Goal: Task Accomplishment & Management: Manage account settings

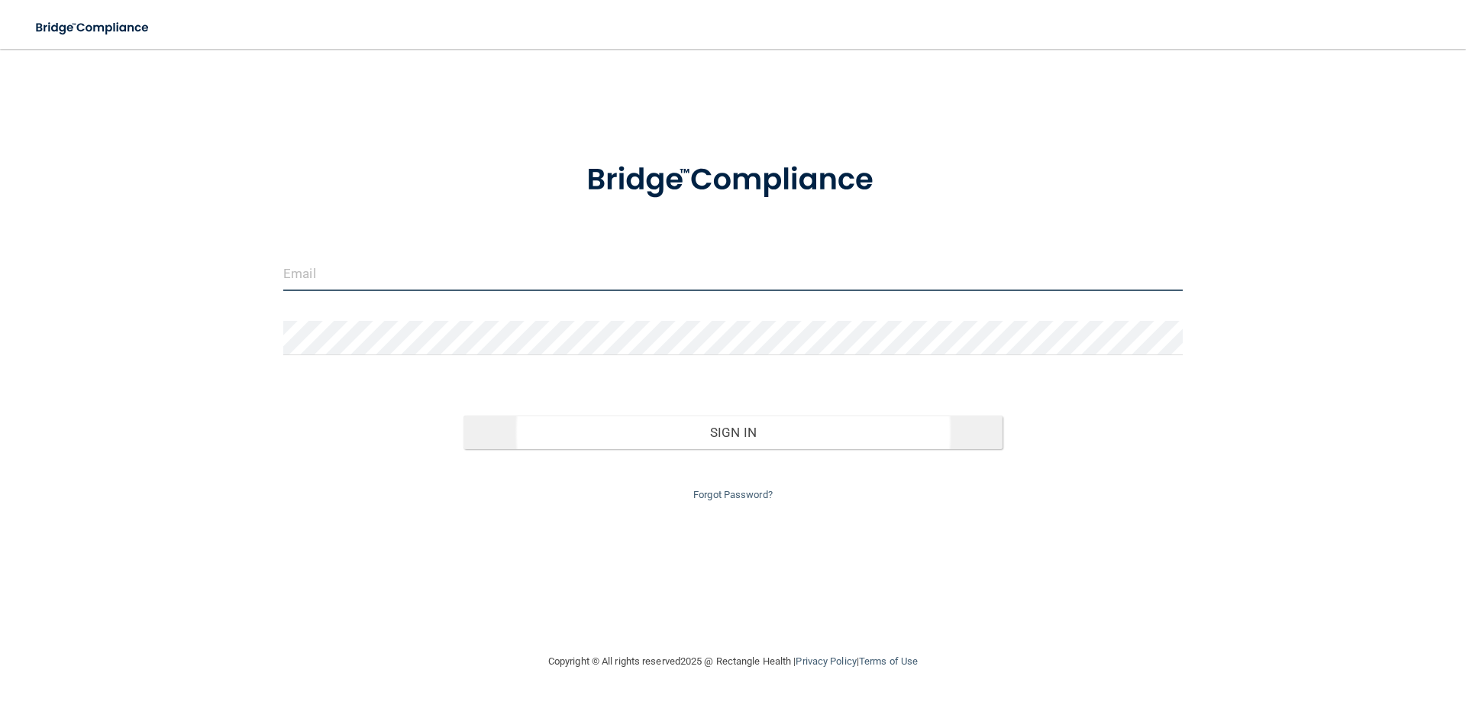
type input "[EMAIL_ADDRESS][DOMAIN_NAME]"
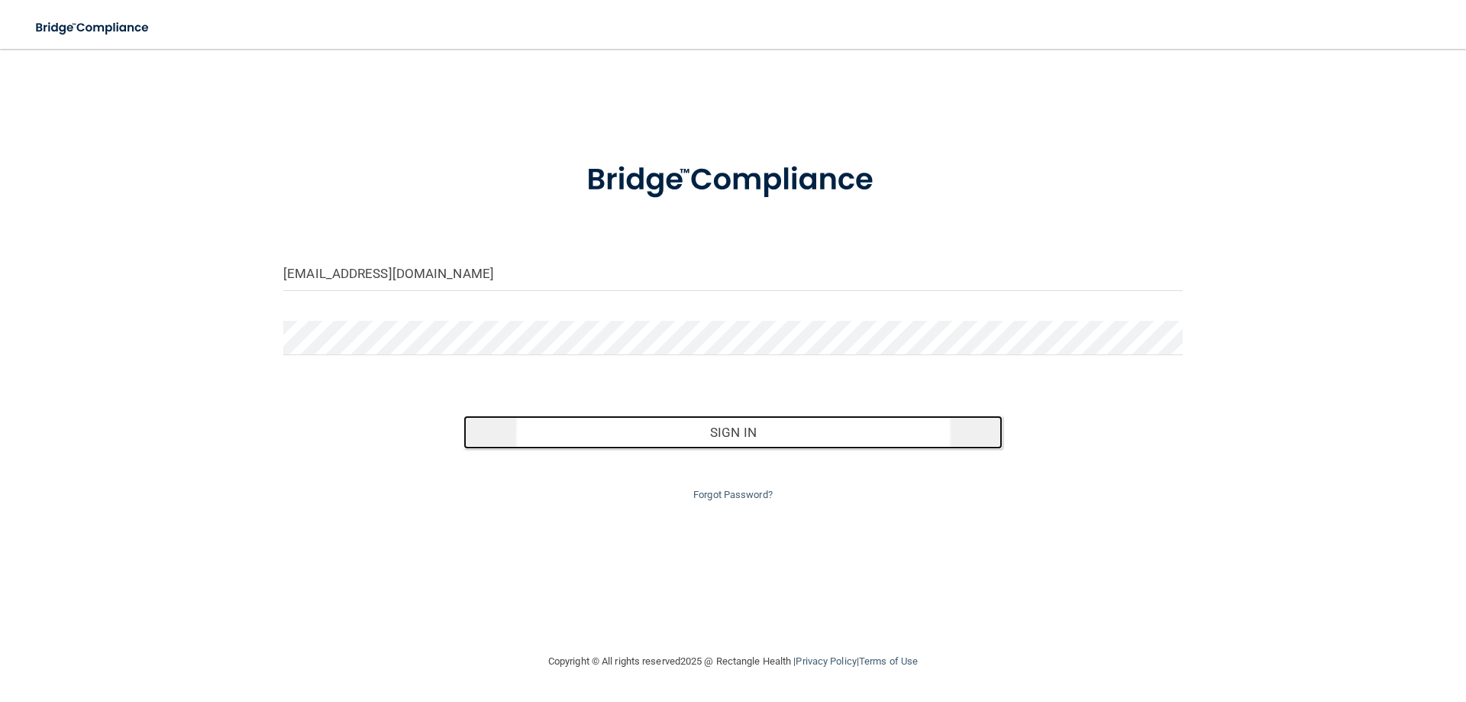
click at [779, 440] on button "Sign In" at bounding box center [733, 432] width 540 height 34
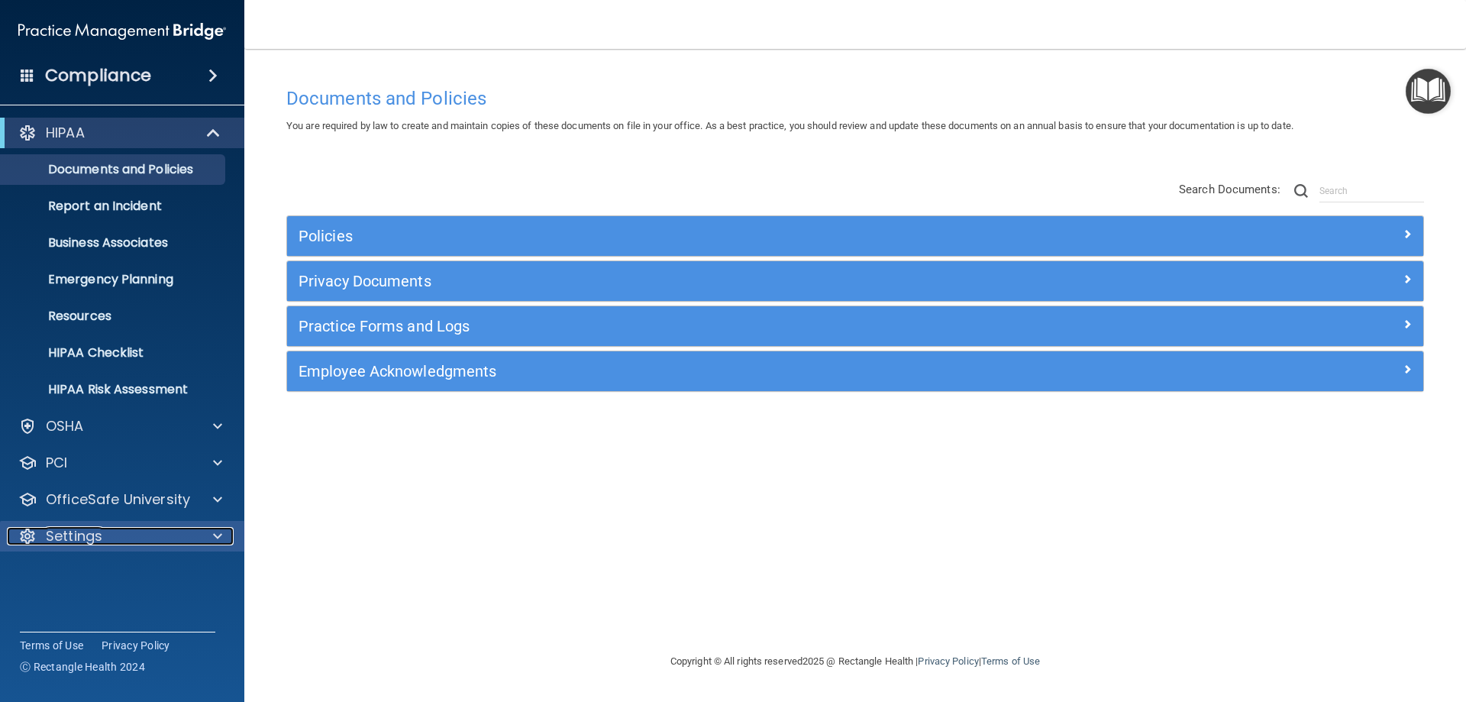
click at [83, 534] on p "Settings" at bounding box center [74, 536] width 56 height 18
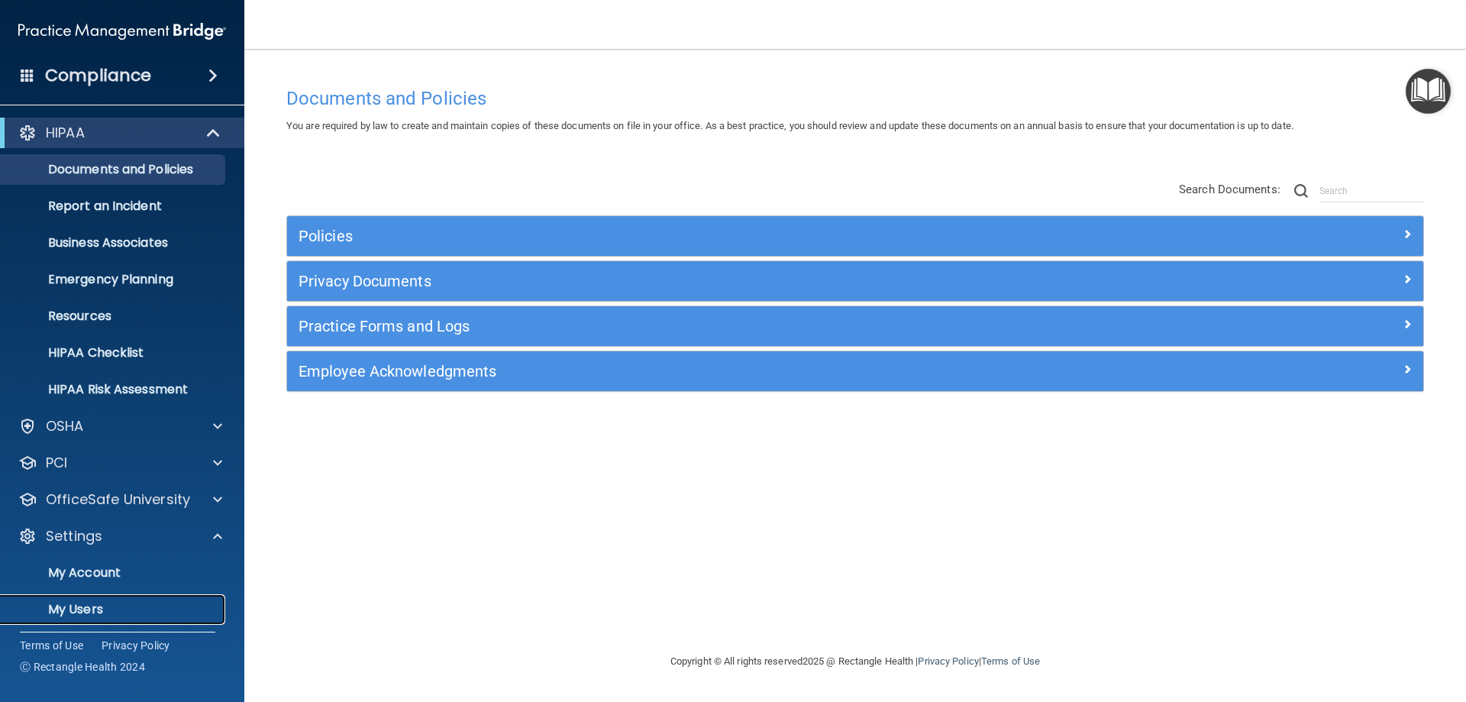
click at [88, 606] on p "My Users" at bounding box center [114, 609] width 208 height 15
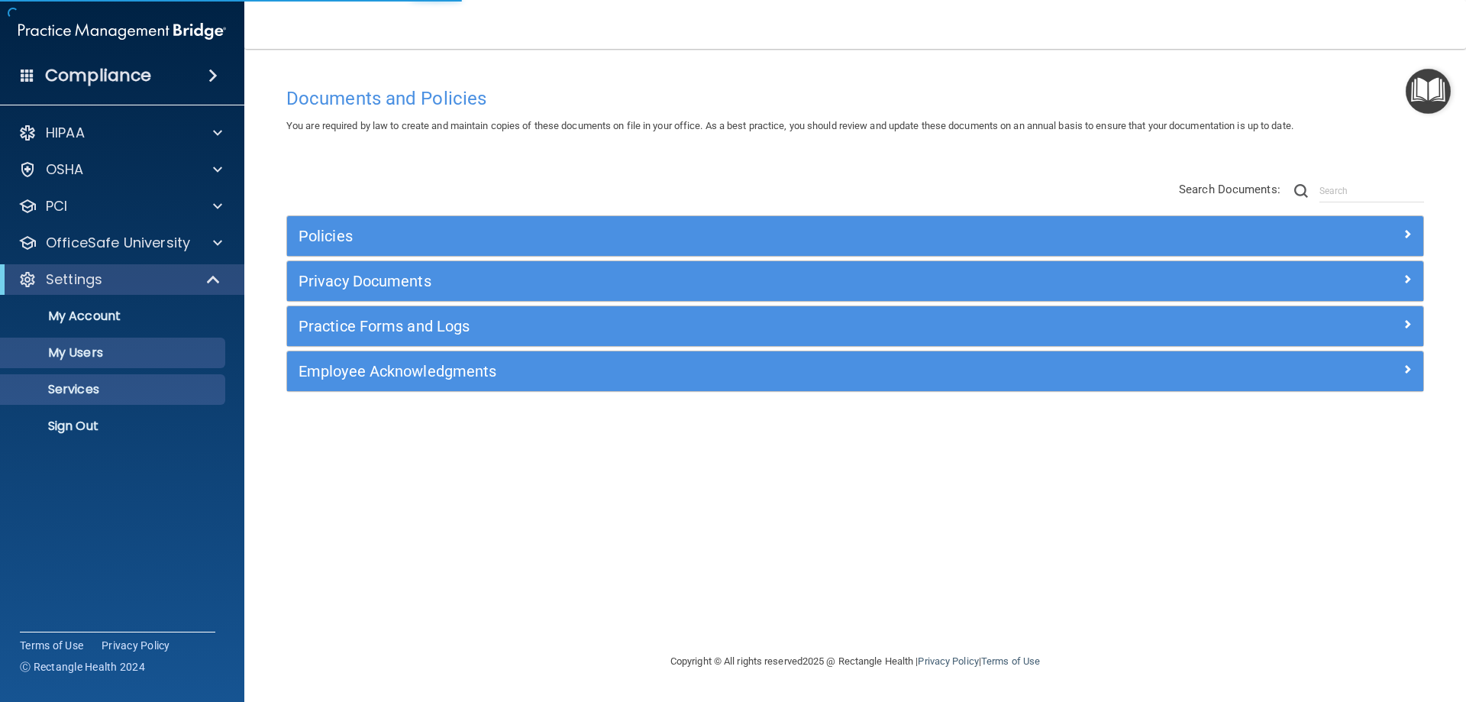
select select "20"
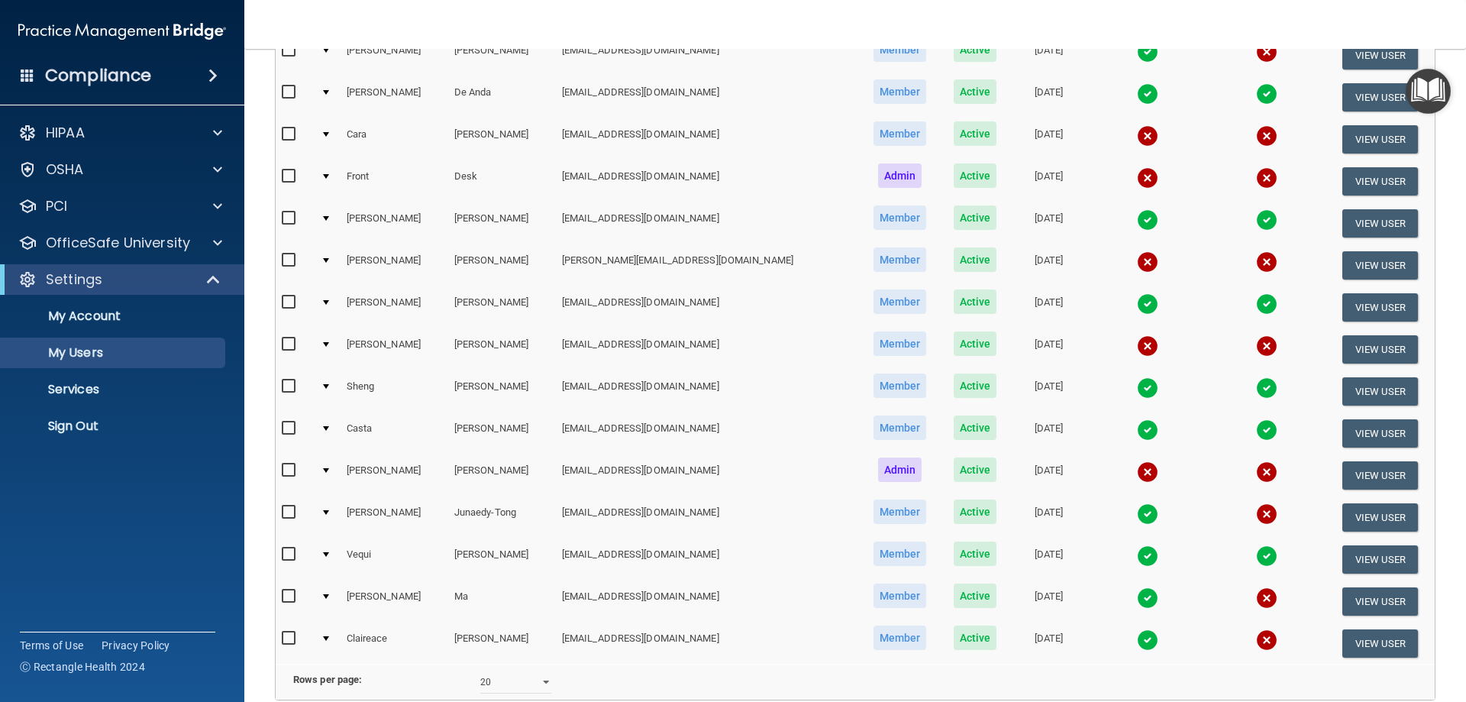
scroll to position [486, 0]
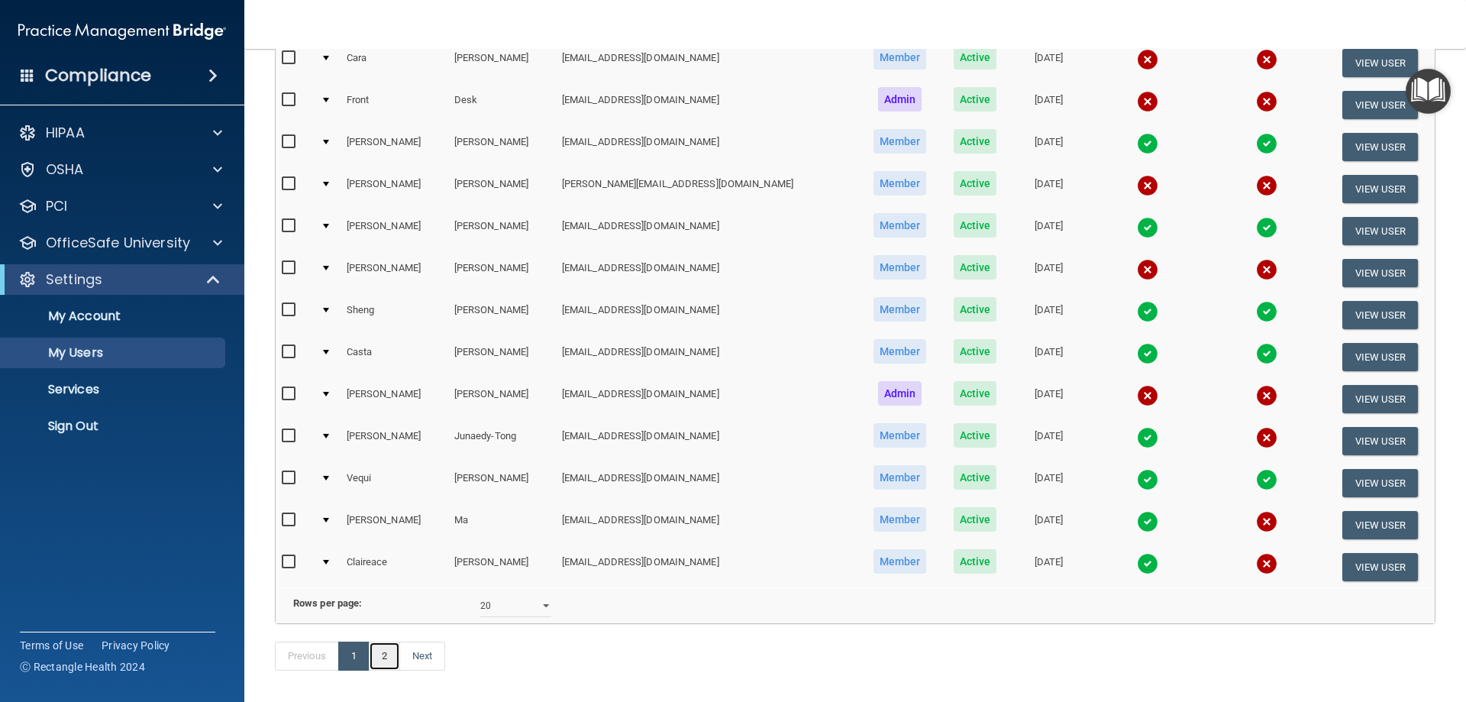
click at [391, 670] on link "2" at bounding box center [384, 655] width 31 height 29
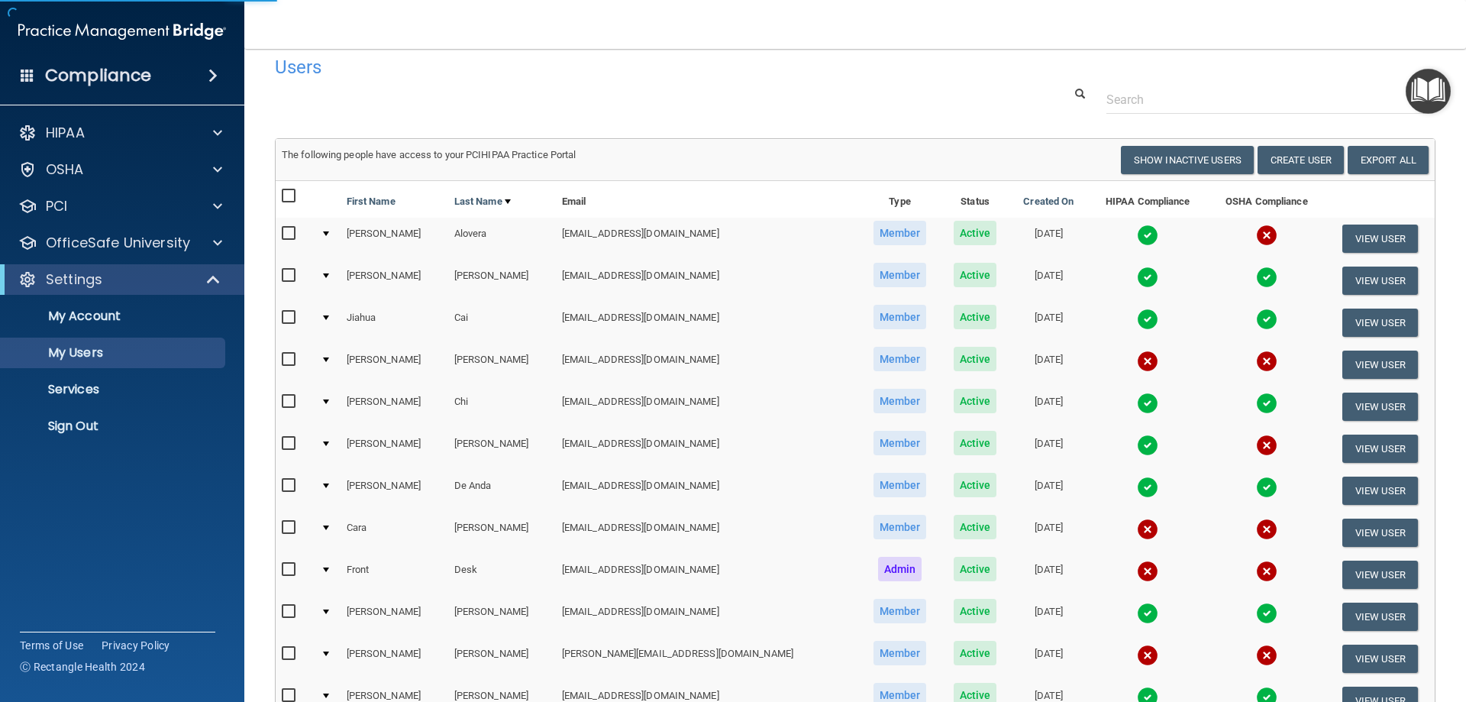
select select "20"
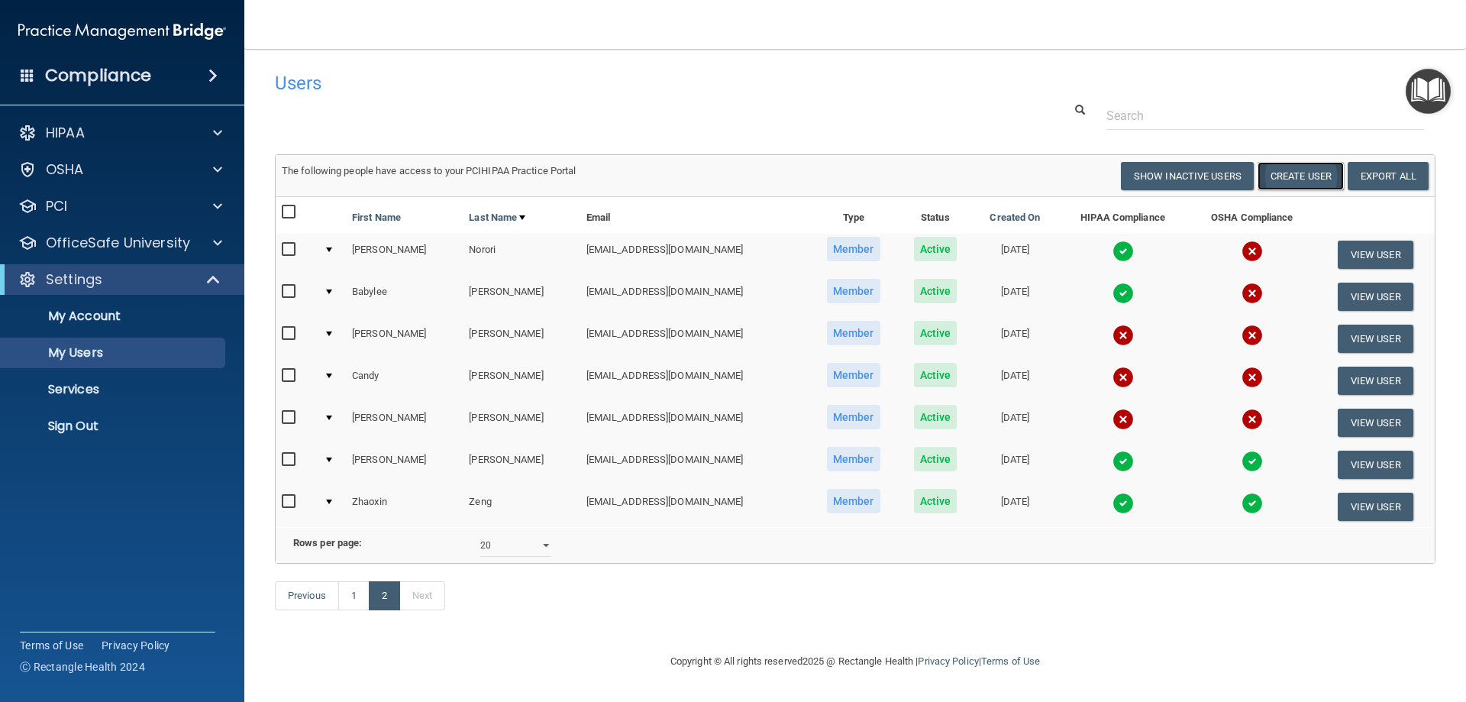
click at [1262, 162] on button "Create User" at bounding box center [1300, 176] width 86 height 28
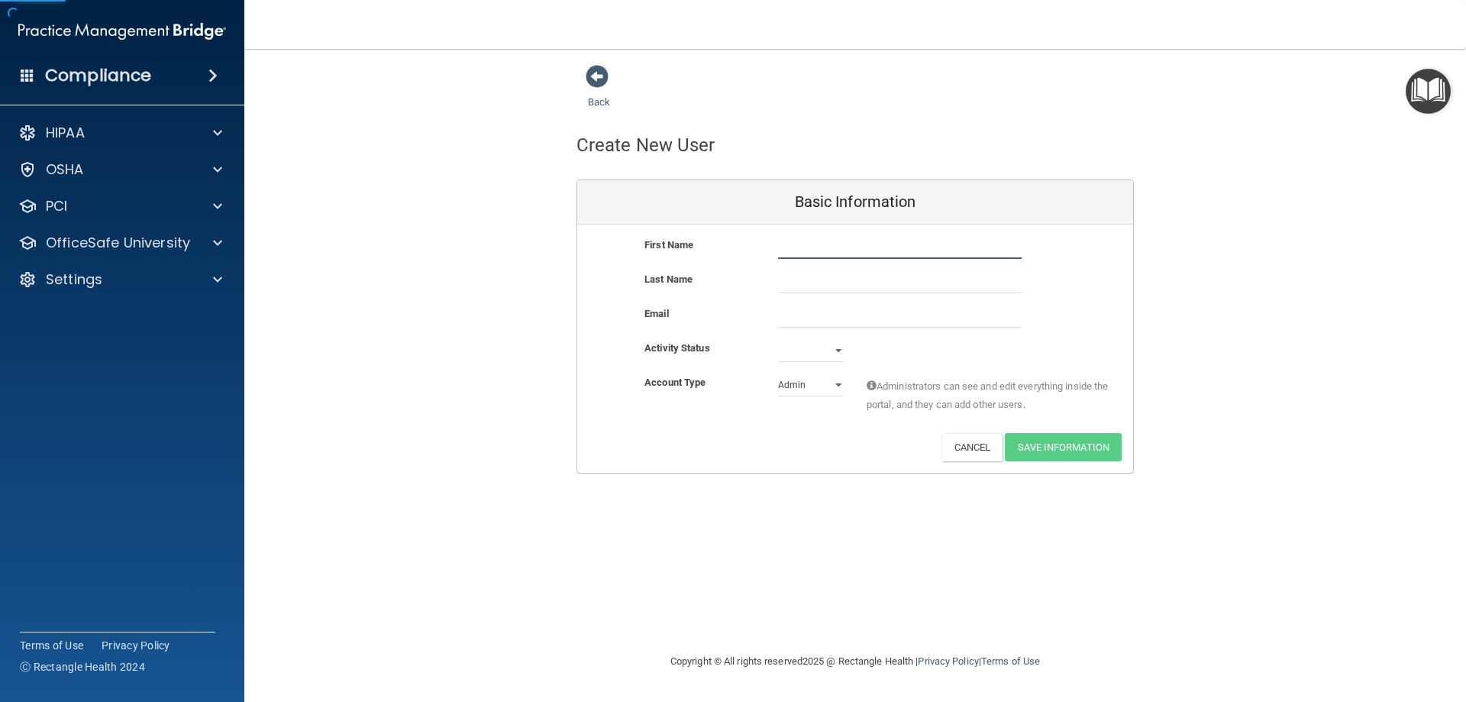
click at [824, 252] on input "text" at bounding box center [900, 247] width 244 height 23
type input "[PERSON_NAME]"
paste input "[EMAIL_ADDRESS][DOMAIN_NAME]"
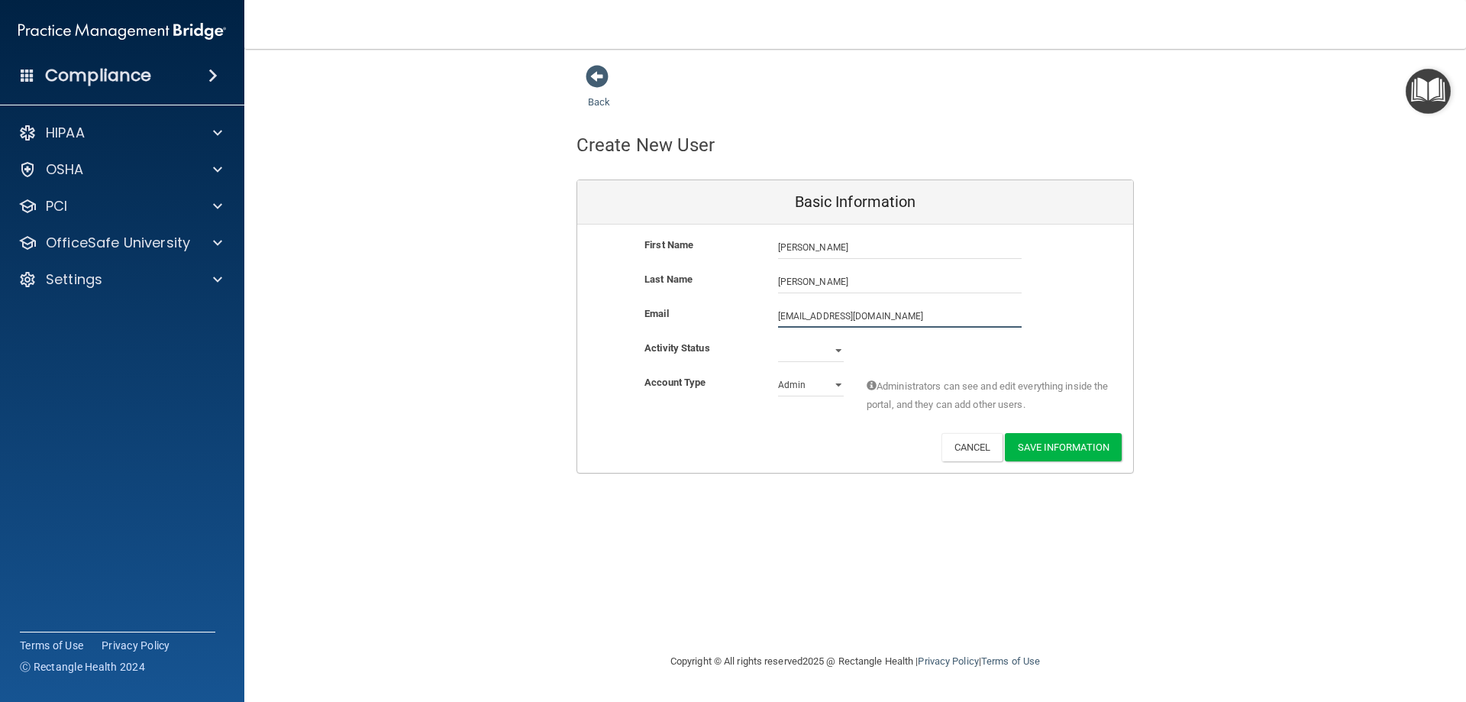
type input "[EMAIL_ADDRESS][DOMAIN_NAME]"
click at [818, 362] on select "Active Inactive" at bounding box center [811, 353] width 66 height 23
click at [818, 359] on select "Active Inactive" at bounding box center [811, 353] width 66 height 23
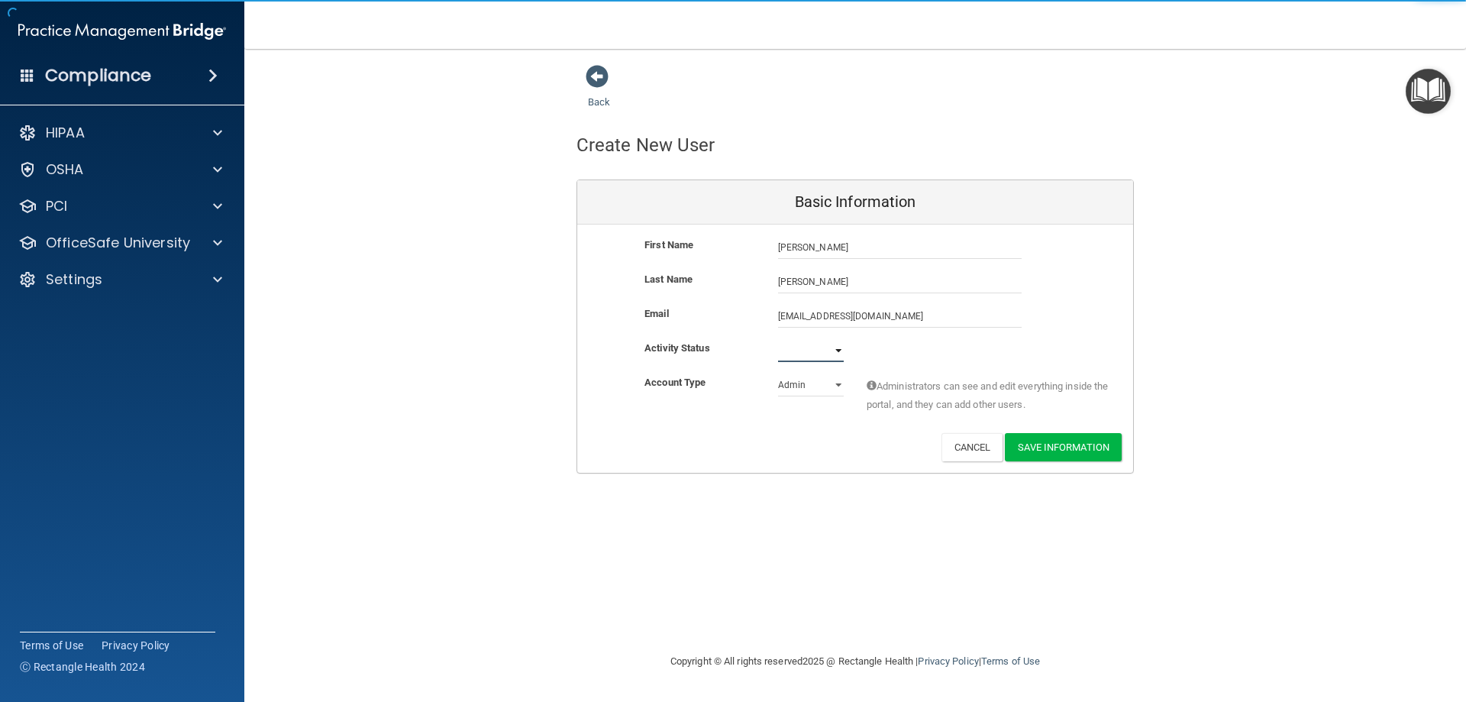
click at [818, 359] on select "Active Inactive" at bounding box center [811, 350] width 66 height 23
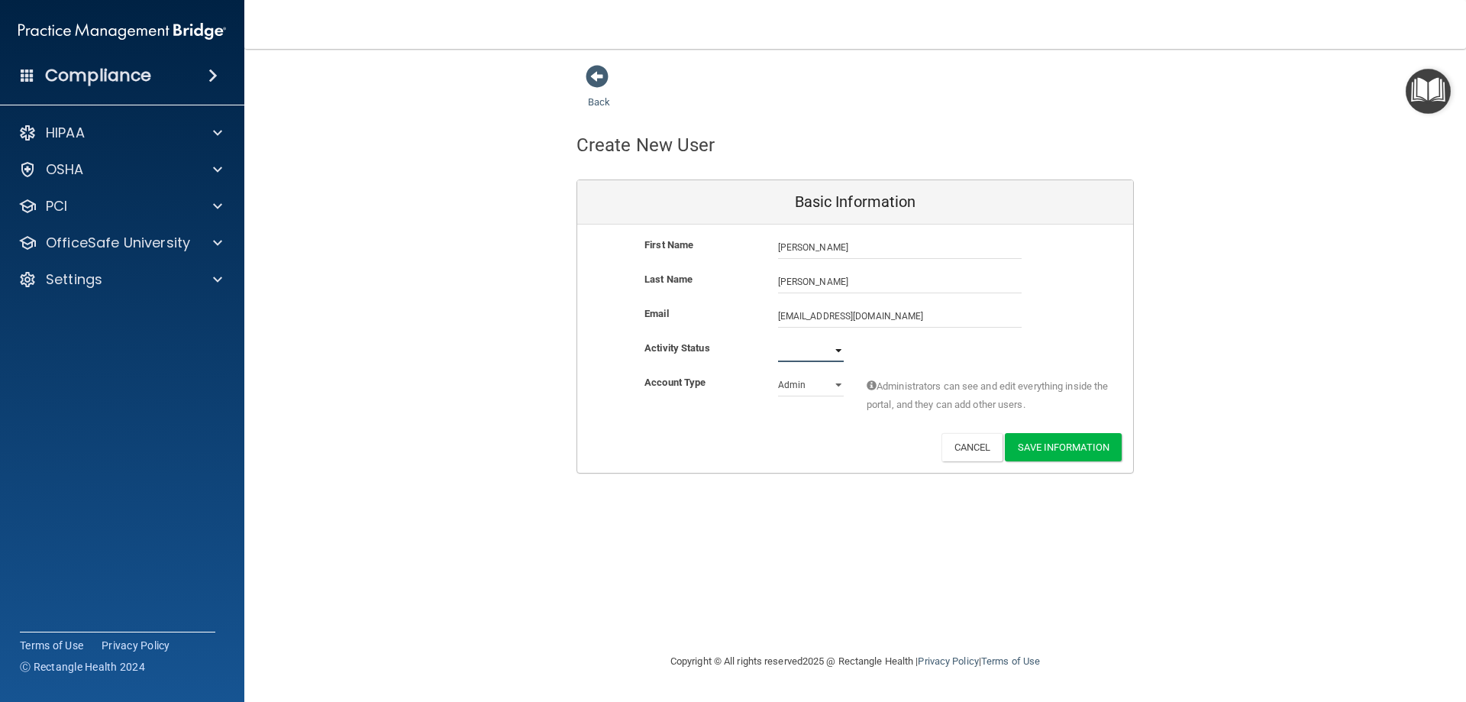
select select "active"
click at [778, 339] on select "Active Inactive" at bounding box center [811, 350] width 66 height 23
click at [813, 386] on select "Admin Member" at bounding box center [811, 384] width 66 height 23
select select "practice_member"
click at [778, 373] on select "Admin Member" at bounding box center [811, 384] width 66 height 23
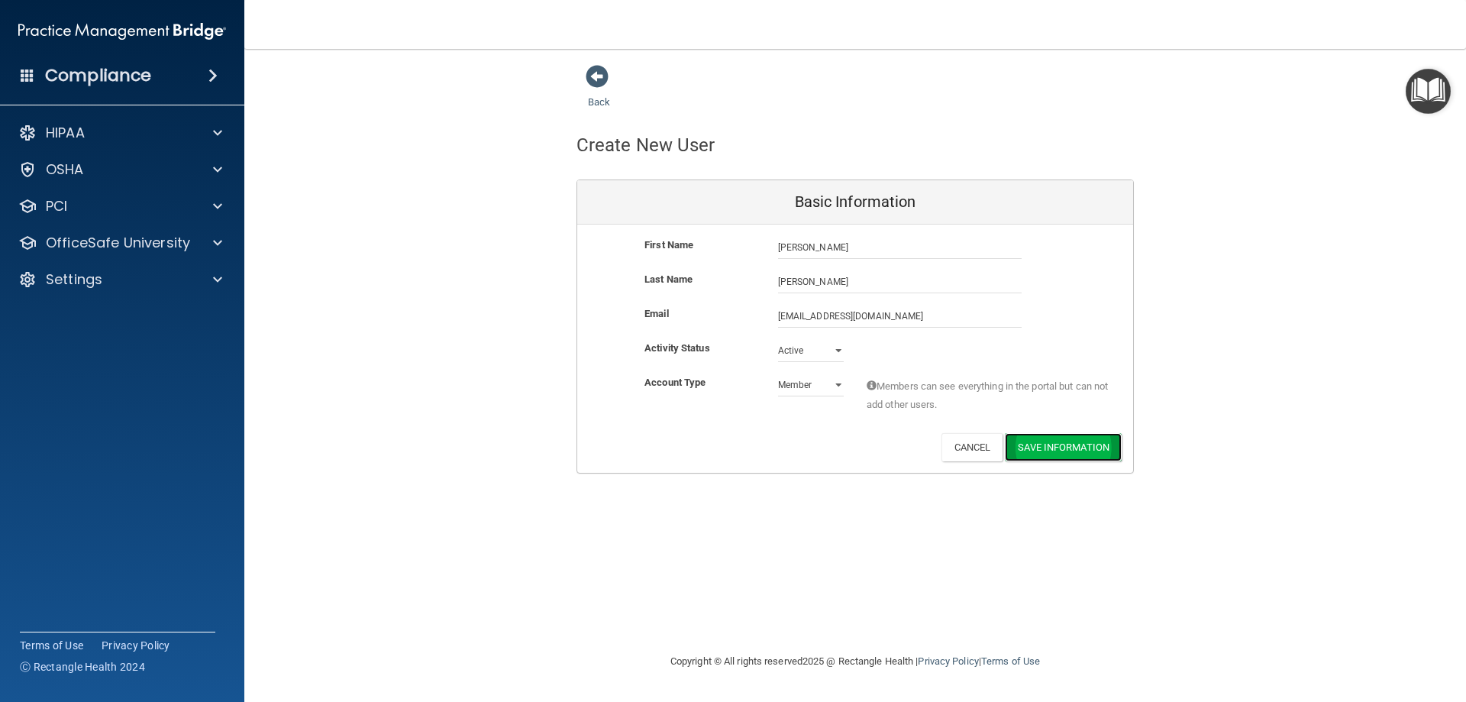
click at [1082, 439] on button "Save Information" at bounding box center [1063, 447] width 117 height 28
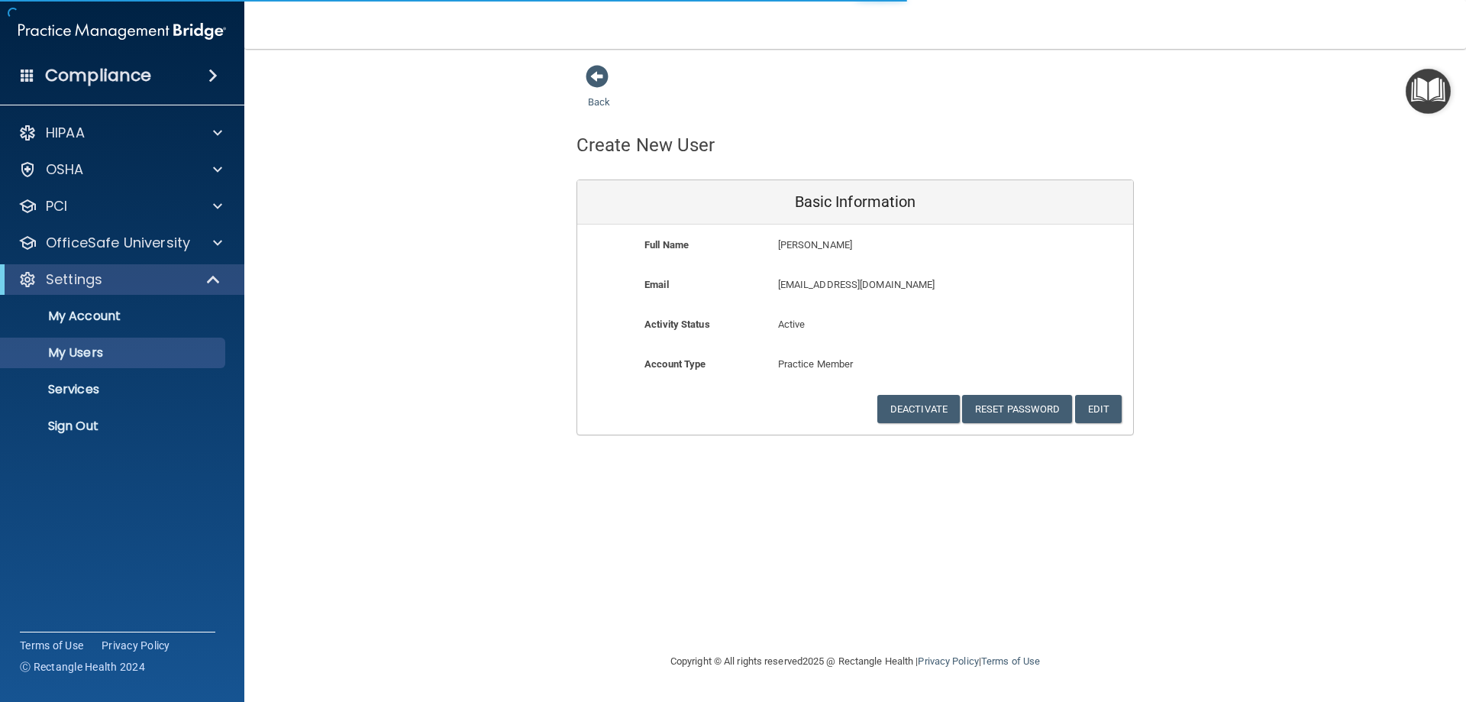
select select "20"
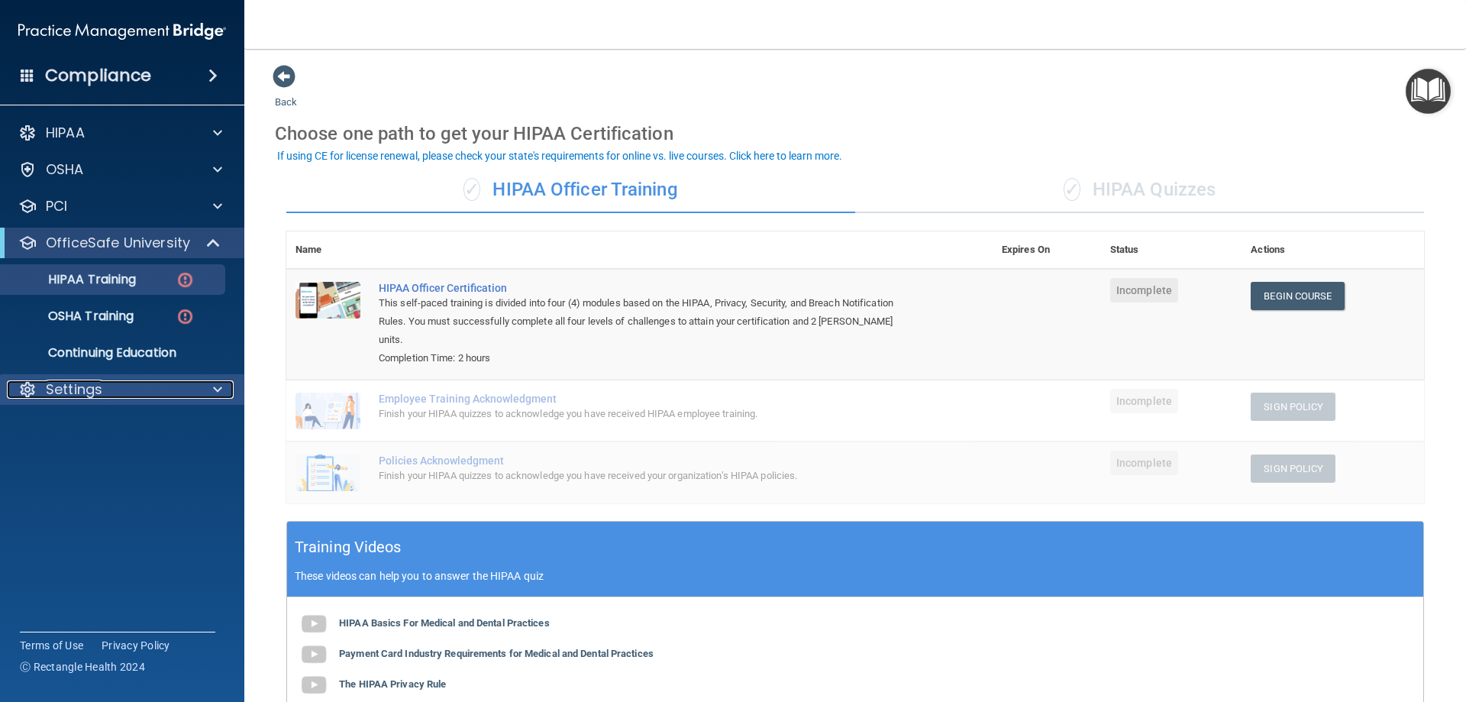
click at [66, 385] on p "Settings" at bounding box center [74, 389] width 56 height 18
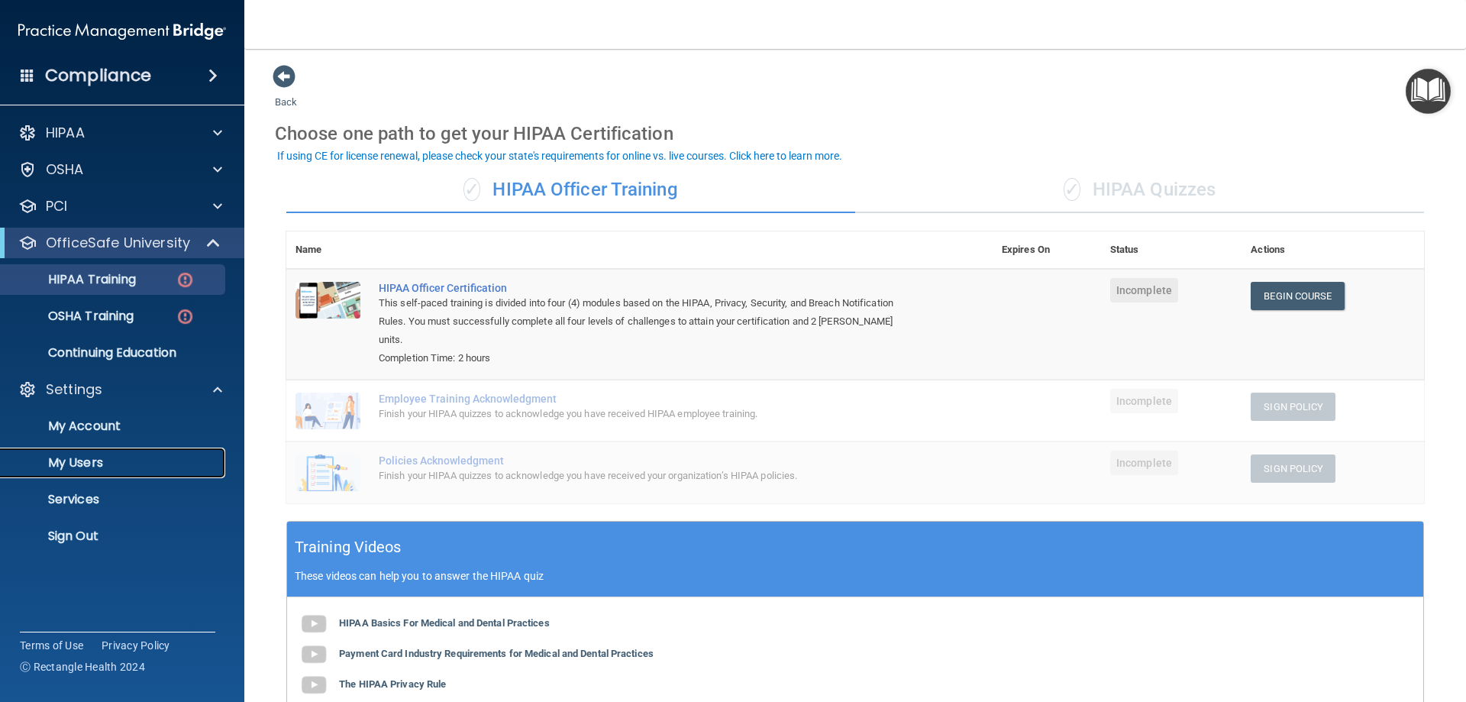
click at [94, 463] on p "My Users" at bounding box center [114, 462] width 208 height 15
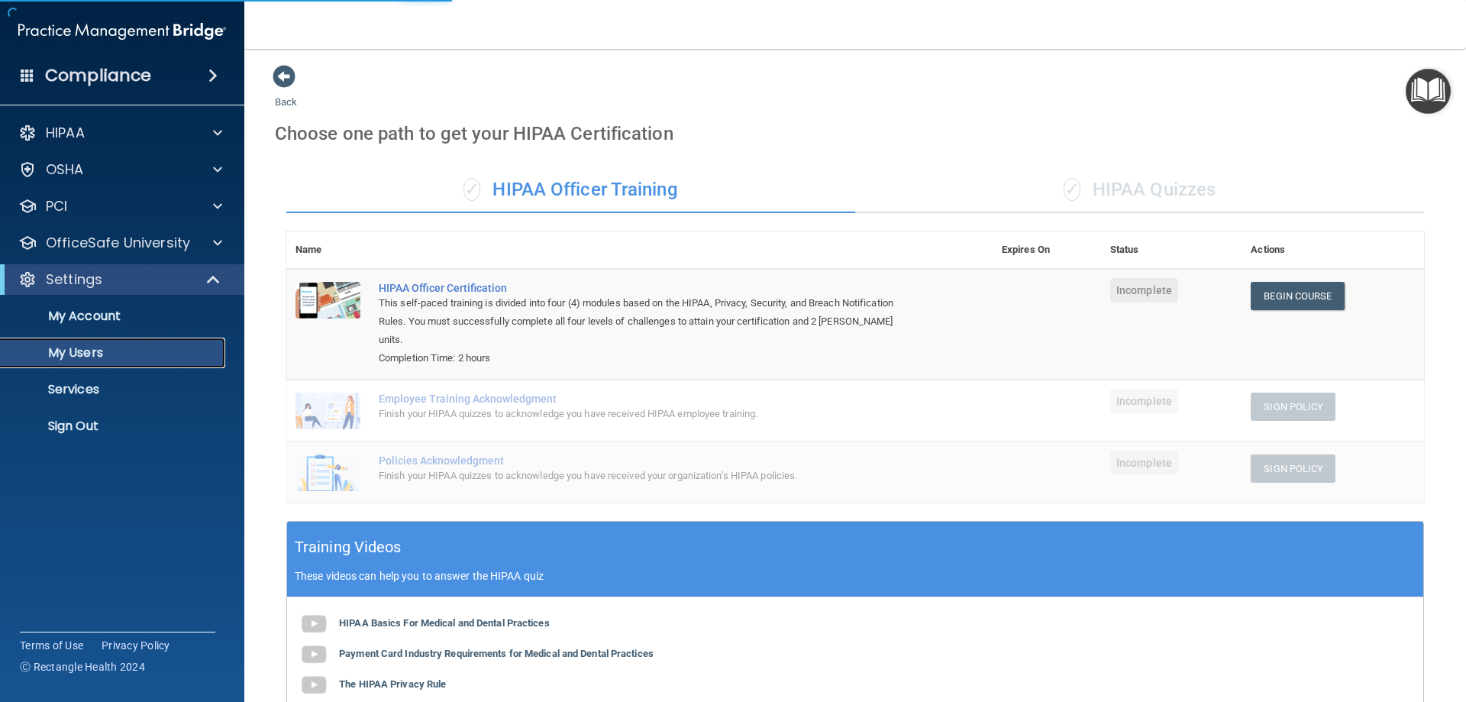
select select "20"
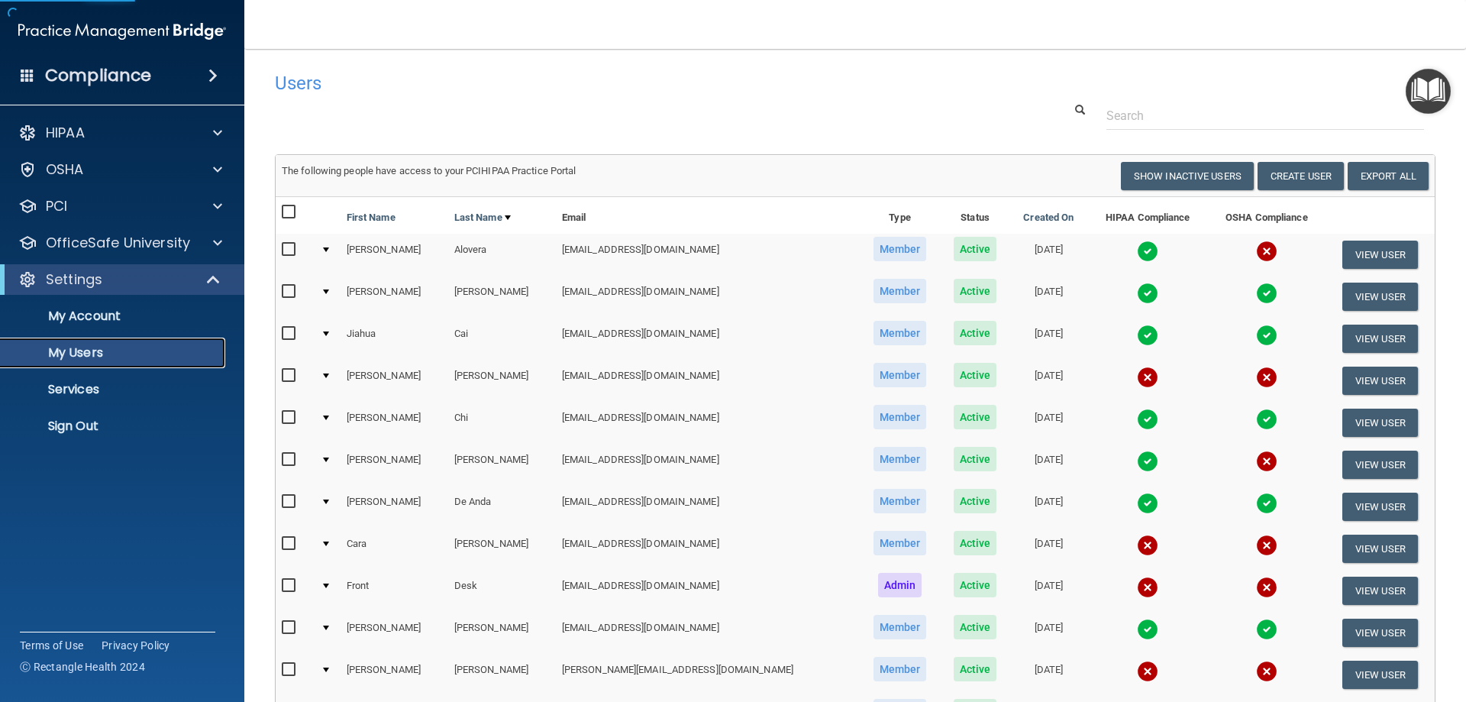
scroll to position [562, 0]
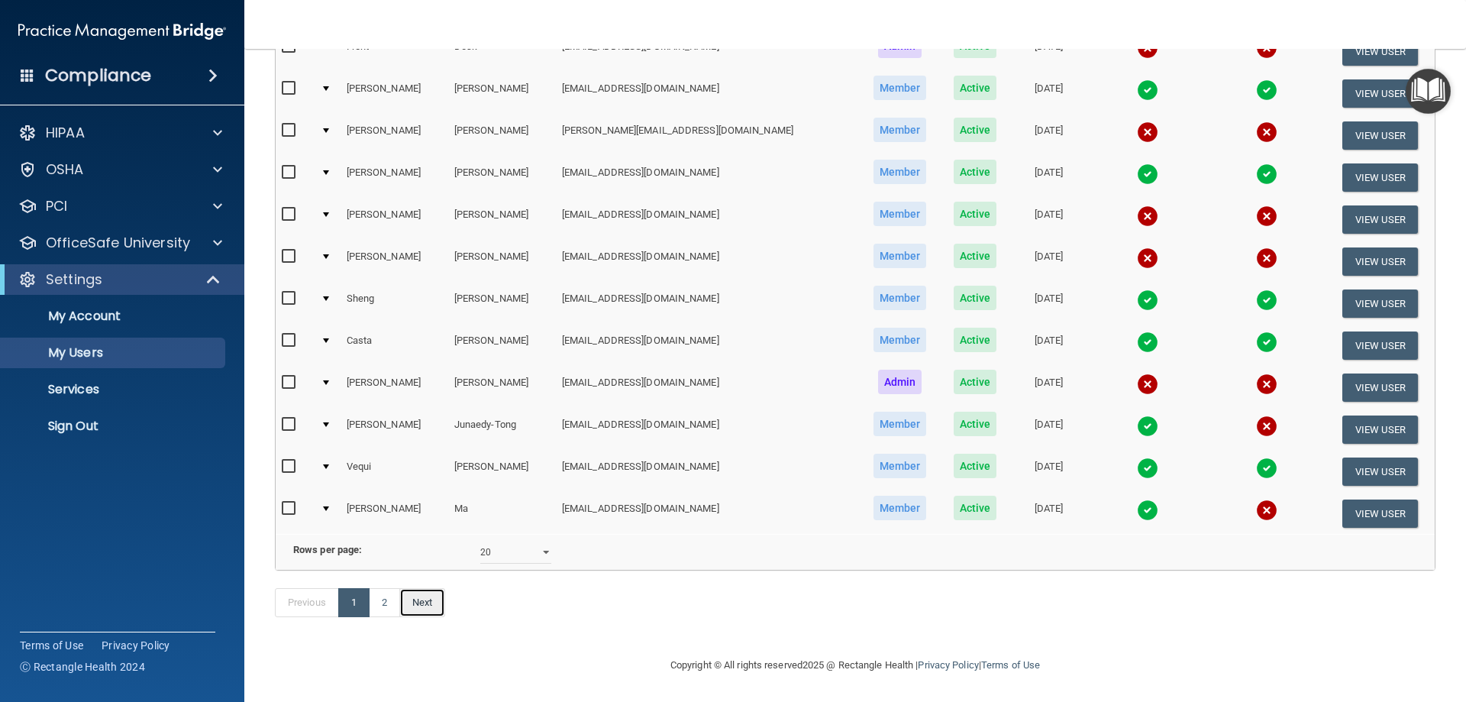
click at [423, 608] on link "Next" at bounding box center [422, 602] width 46 height 29
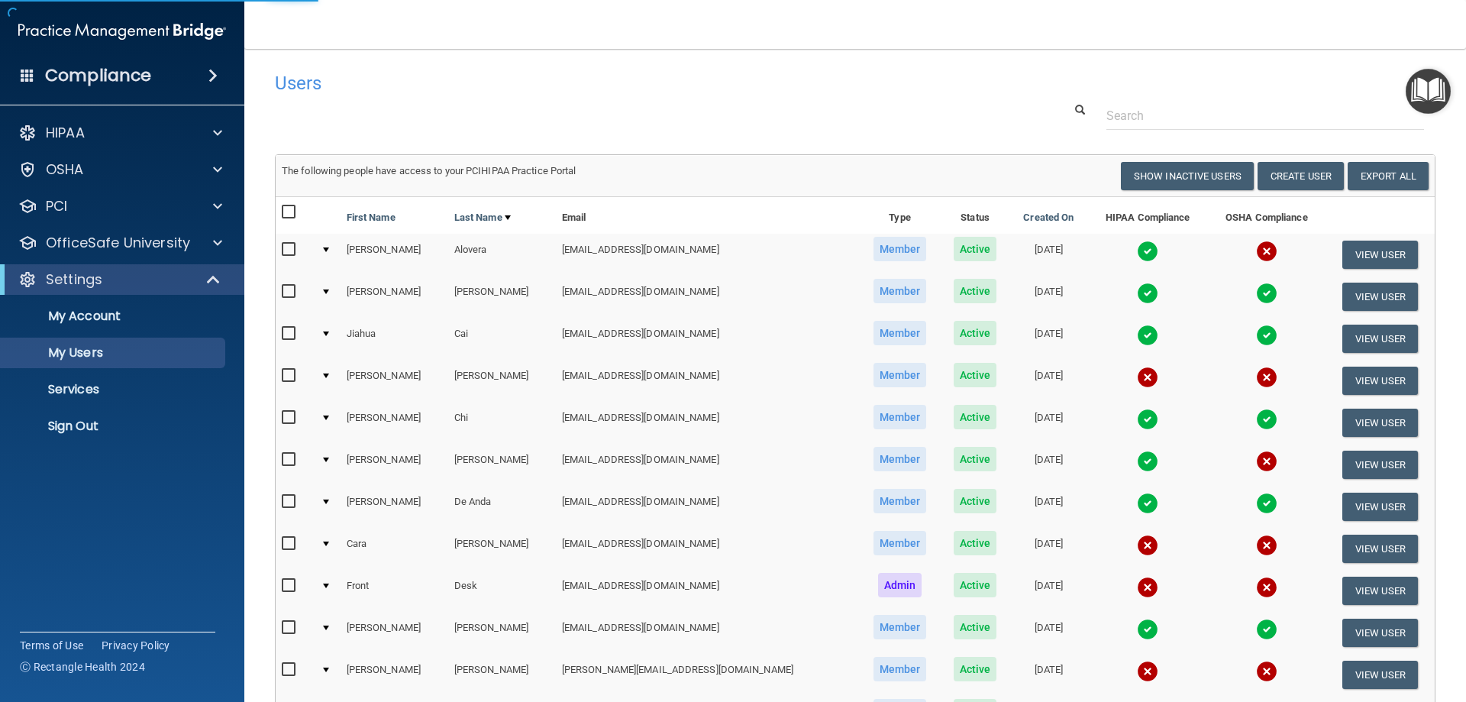
select select "20"
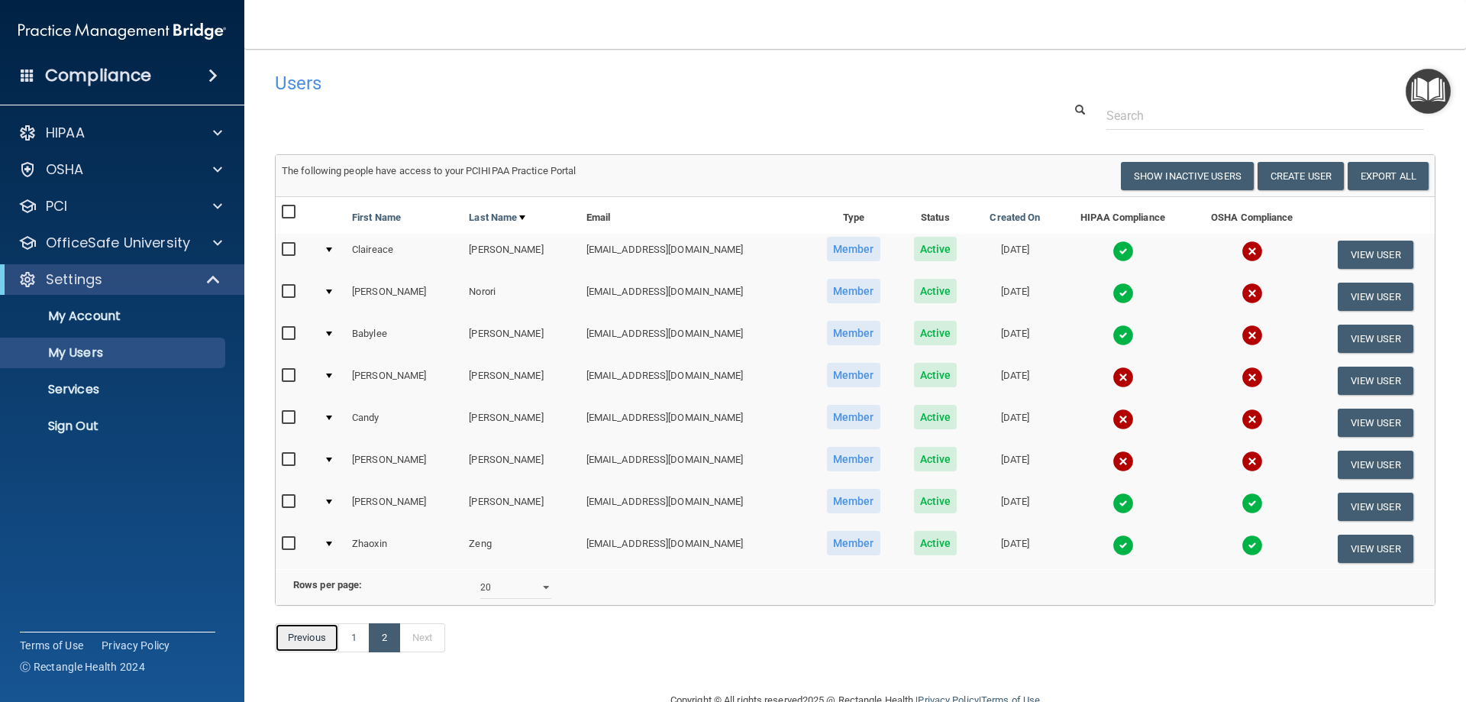
click at [313, 652] on link "Previous" at bounding box center [307, 637] width 64 height 29
select select "20"
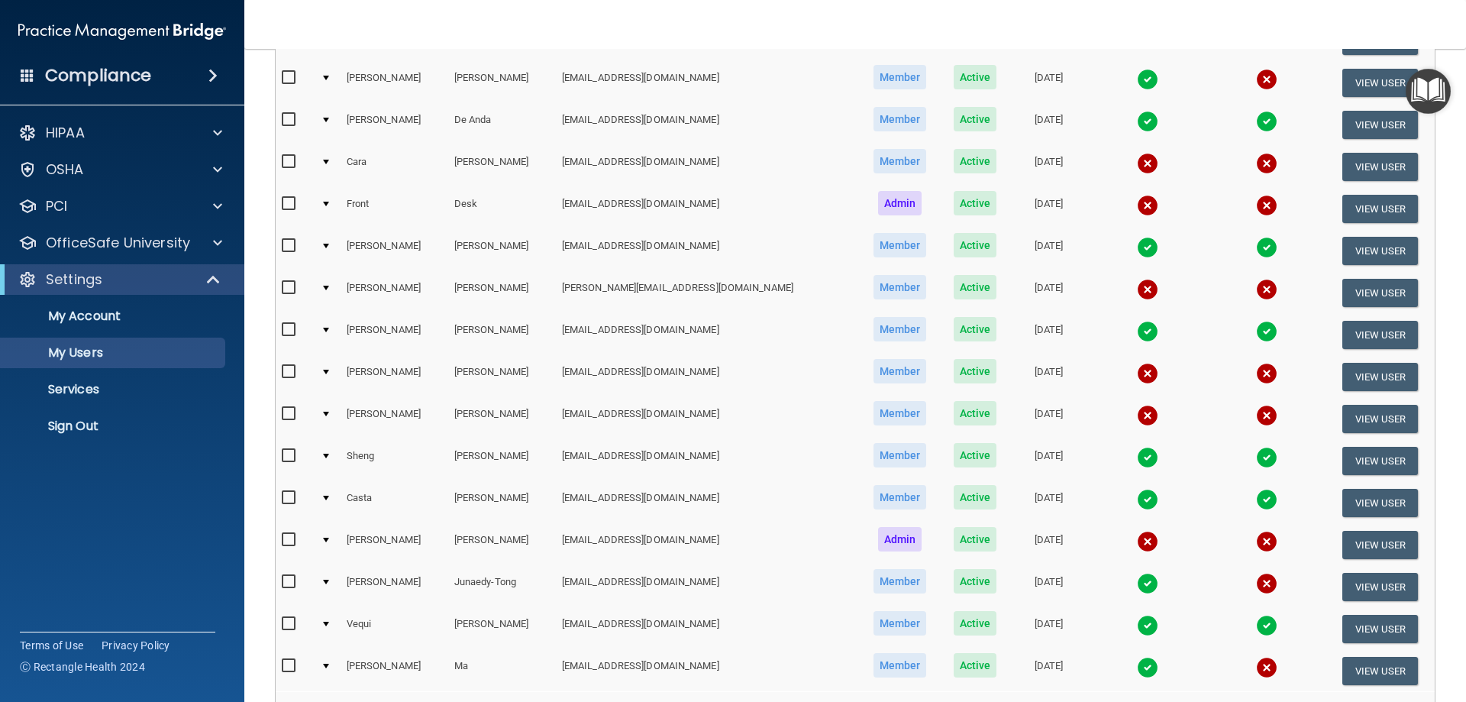
scroll to position [458, 0]
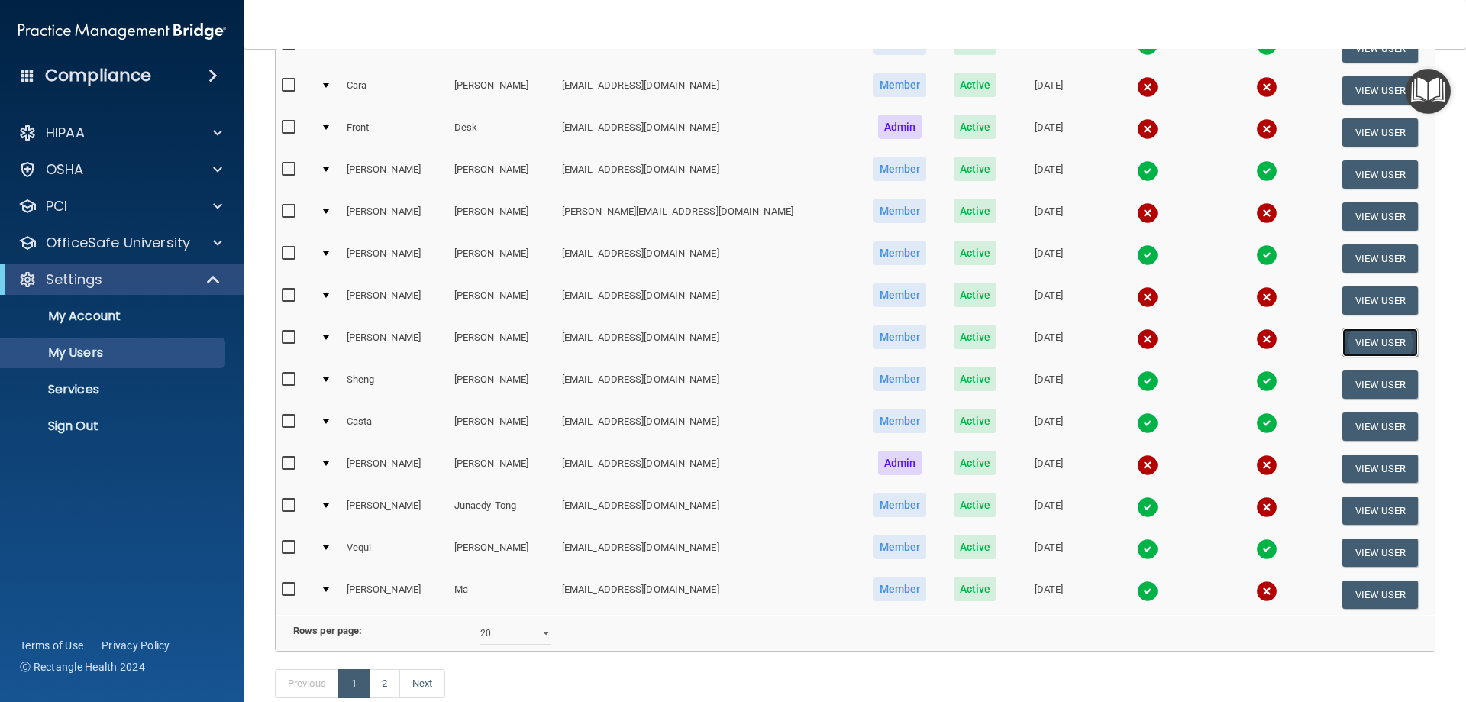
click at [1342, 340] on button "View User" at bounding box center [1380, 342] width 76 height 28
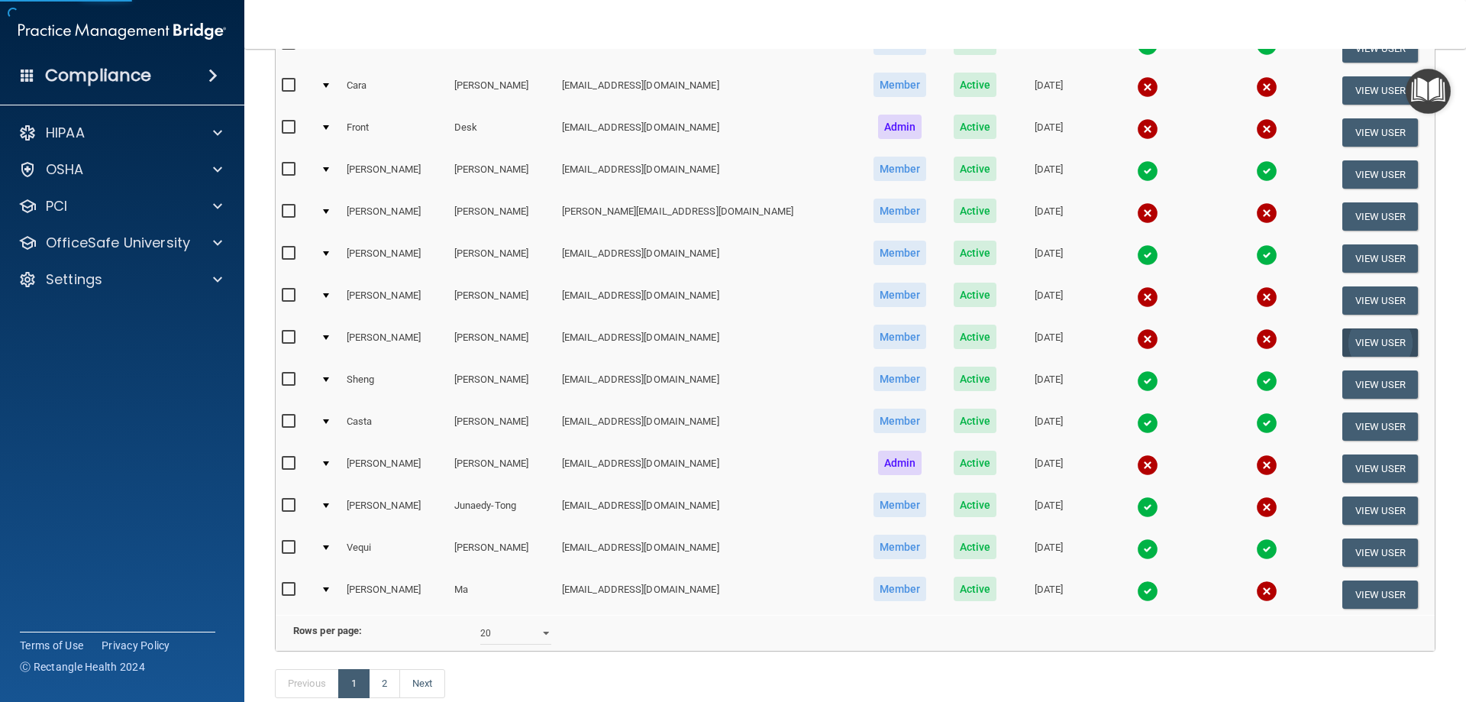
select select "practice_member"
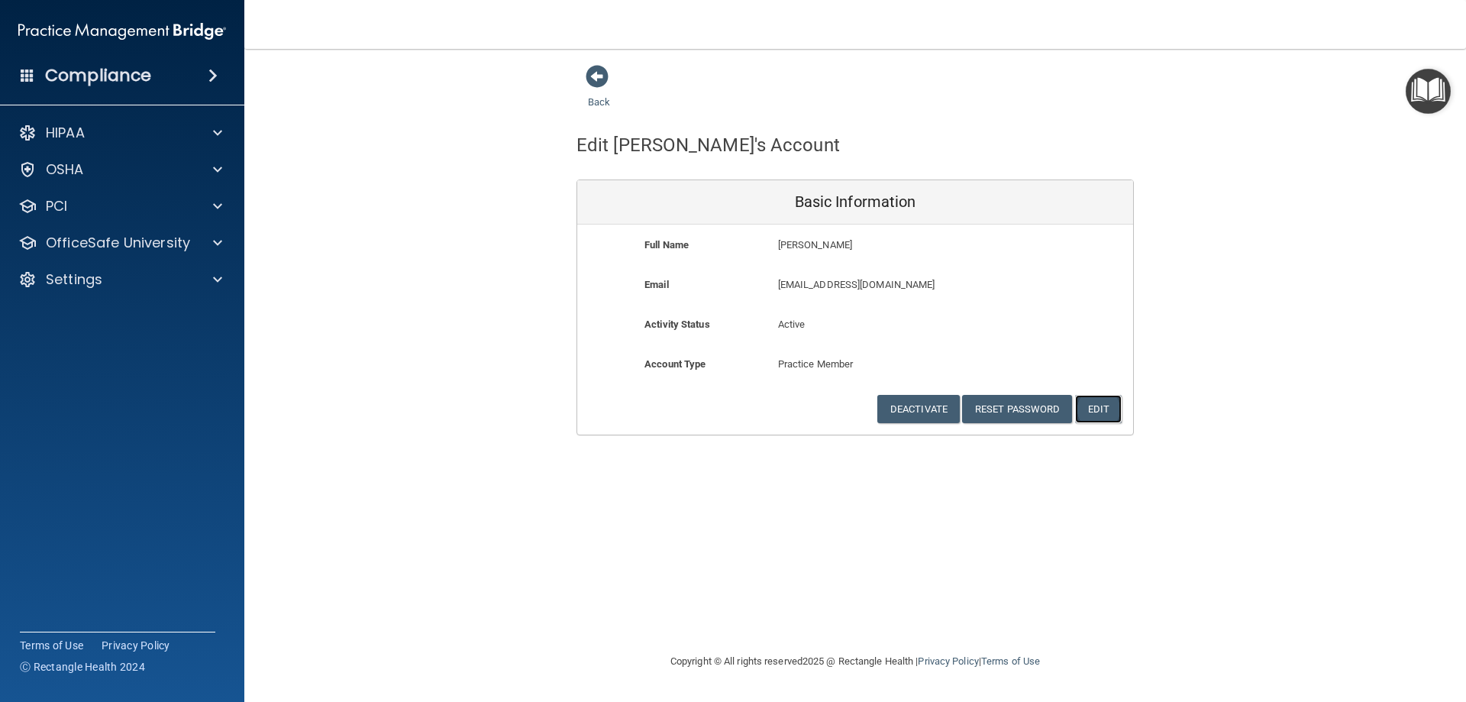
click at [1091, 405] on button "Edit" at bounding box center [1098, 409] width 47 height 28
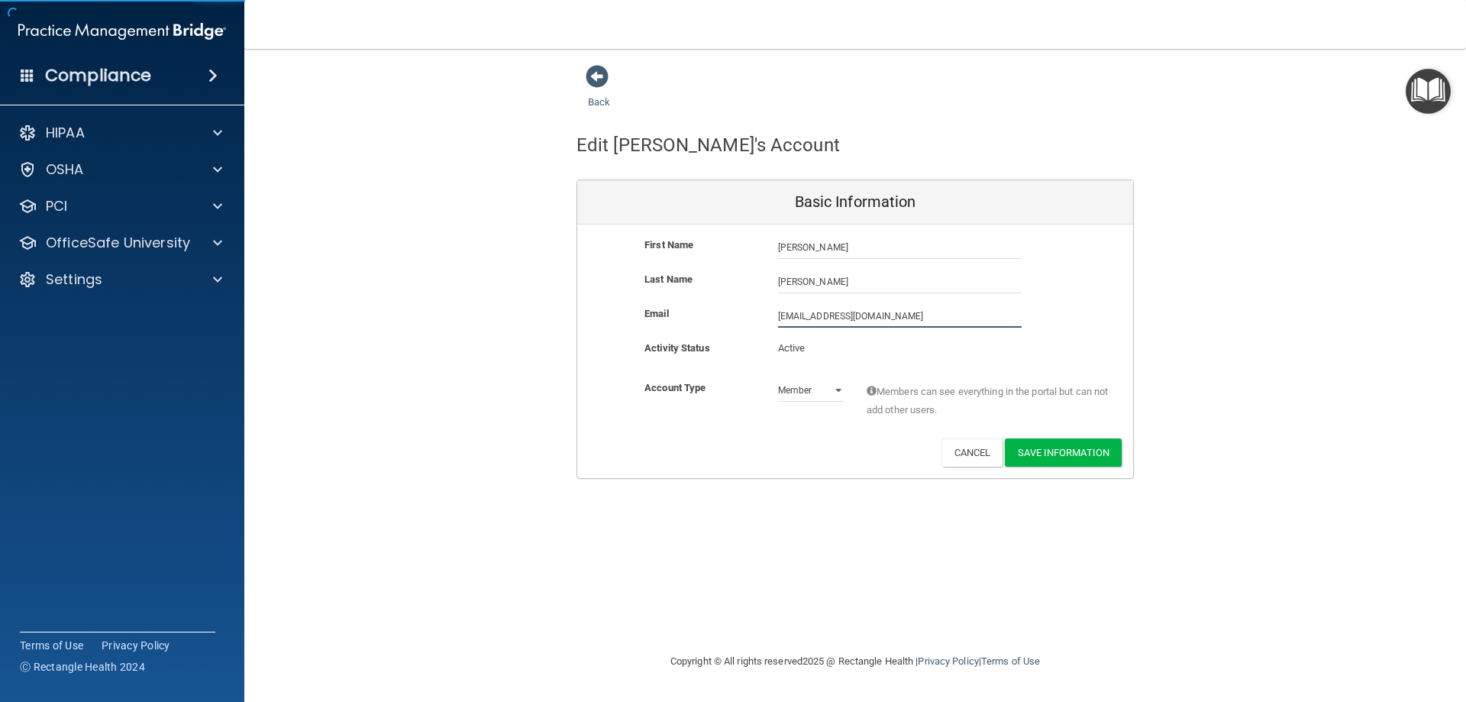
drag, startPoint x: 886, startPoint y: 322, endPoint x: 334, endPoint y: 330, distance: 552.7
click at [334, 330] on div "Back Edit Adrian's Account Basic Information First Name Adrian Guzman Adrian La…" at bounding box center [855, 271] width 1160 height 415
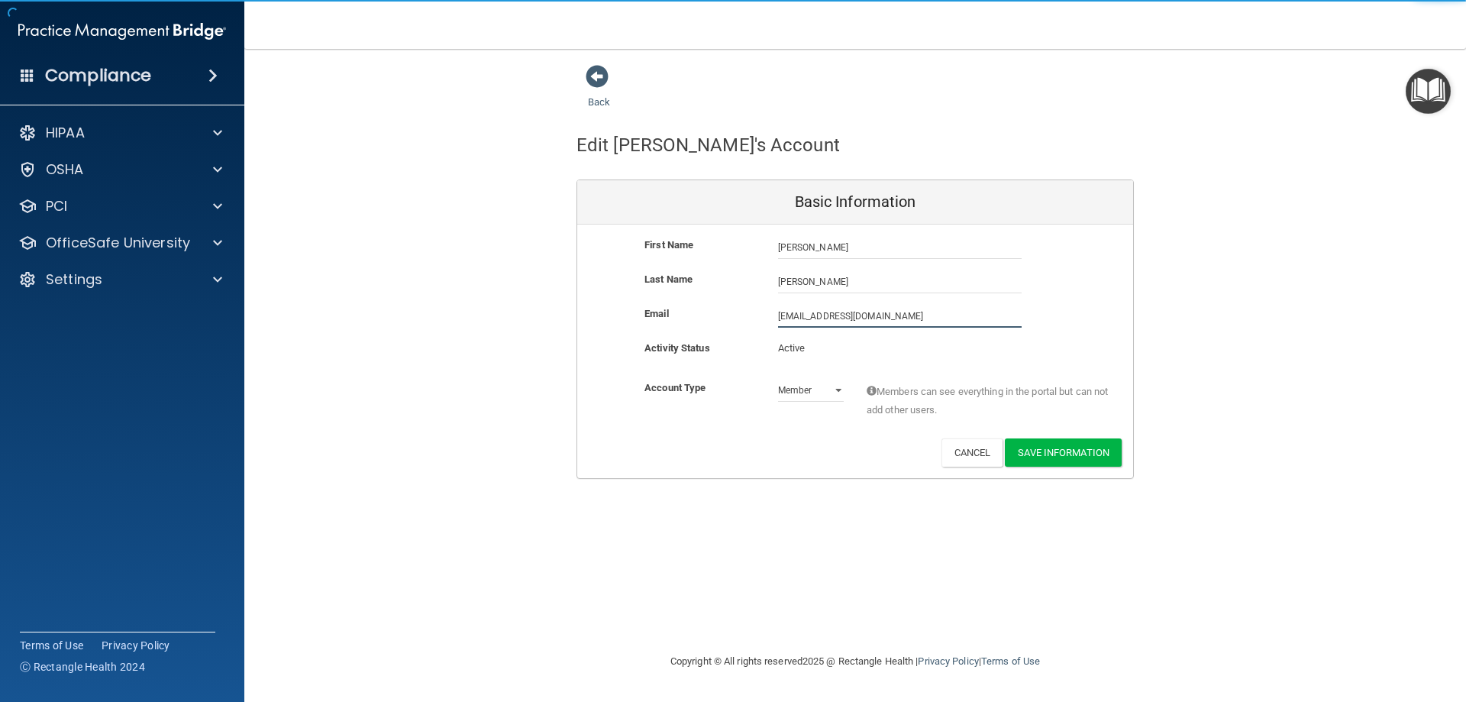
paste input "staticadrian"
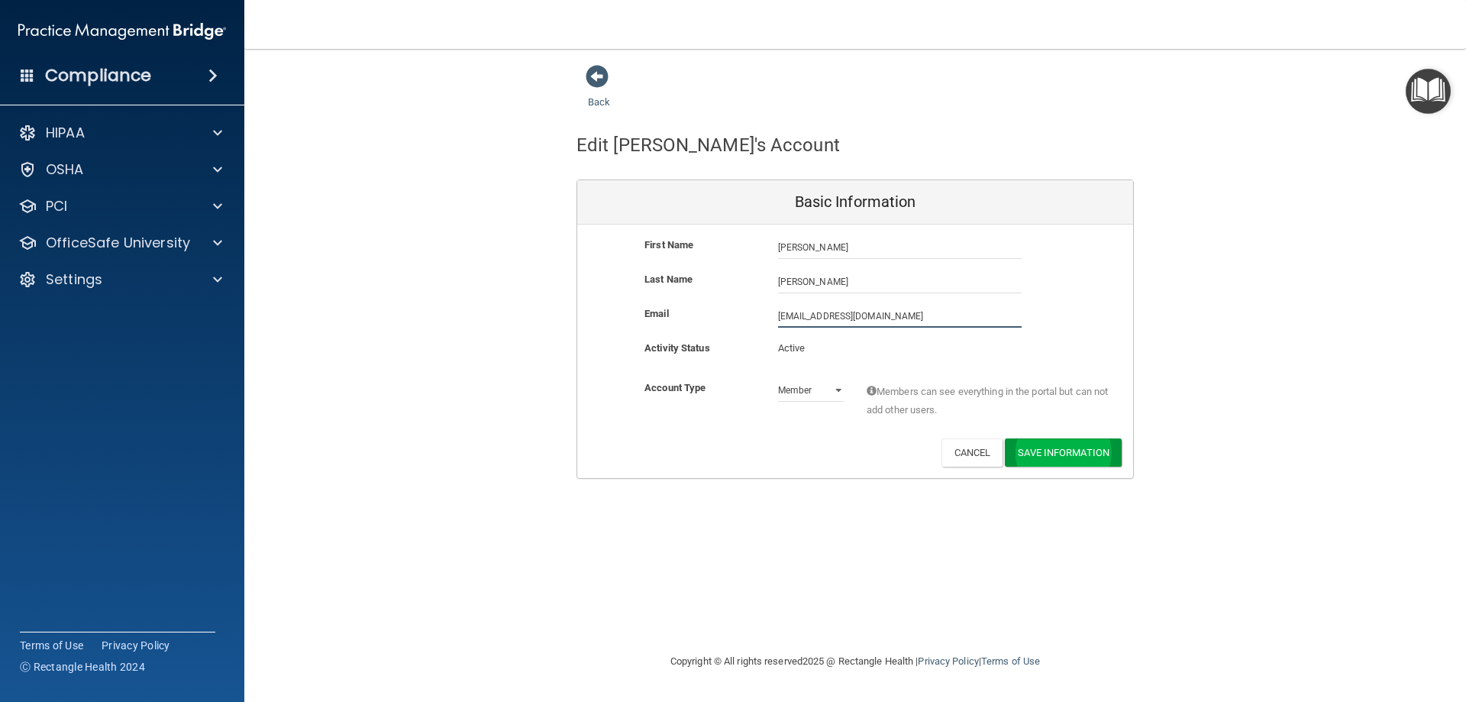
type input "staticadrian742@icloud.com"
click at [1028, 455] on button "Save Information" at bounding box center [1063, 452] width 117 height 28
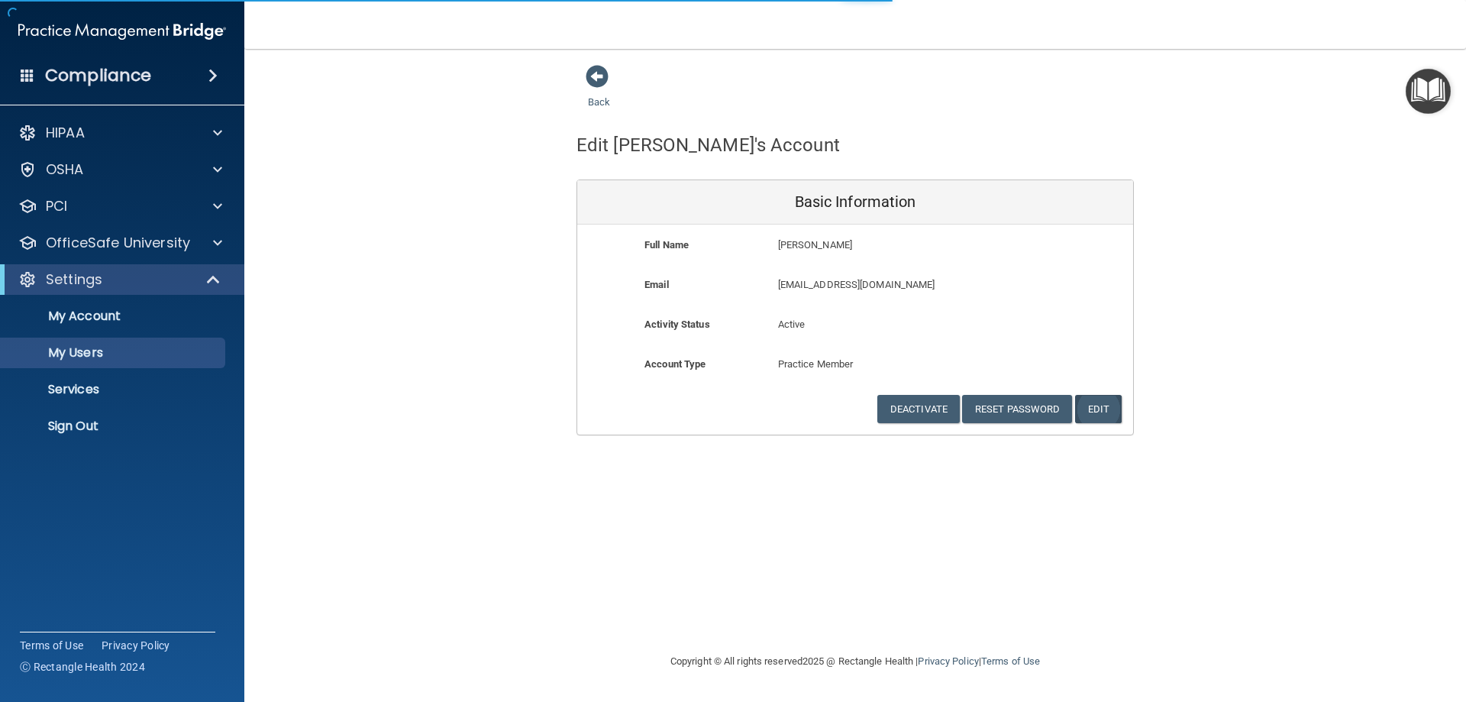
select select "20"
